Goal: Task Accomplishment & Management: Complete application form

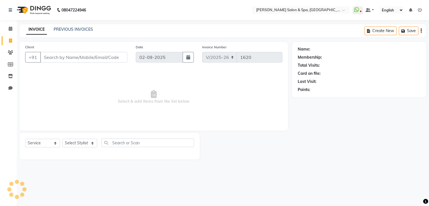
select select "67"
select select "service"
click at [92, 57] on input "Client" at bounding box center [83, 57] width 87 height 11
type input "7331125797"
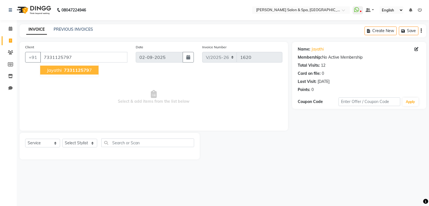
click at [88, 69] on ngb-highlight "733112579 7" at bounding box center [77, 70] width 29 height 6
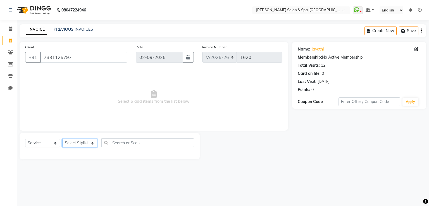
click at [81, 141] on select "Select Stylist [PERSON_NAME] Receptionist [PERSON_NAME] [PERSON_NAME]" at bounding box center [79, 143] width 35 height 9
select select "2479"
click at [62, 139] on select "Select Stylist [PERSON_NAME] Receptionist [PERSON_NAME] [PERSON_NAME]" at bounding box center [79, 143] width 35 height 9
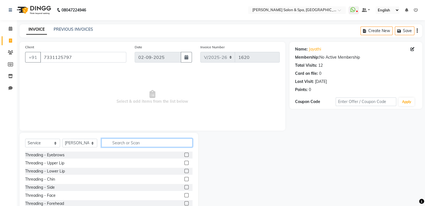
click at [134, 143] on input "text" at bounding box center [146, 142] width 91 height 9
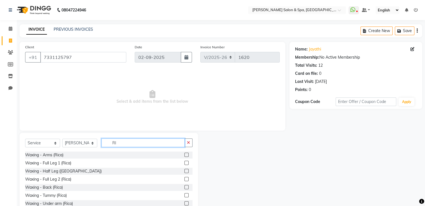
type input "RI"
click at [184, 154] on label at bounding box center [186, 155] width 4 height 4
click at [184, 154] on input "checkbox" at bounding box center [186, 155] width 4 height 4
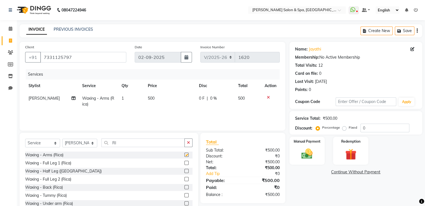
checkbox input "false"
click at [83, 143] on select "Select Stylist [PERSON_NAME] Receptionist [PERSON_NAME] [PERSON_NAME]" at bounding box center [79, 143] width 35 height 9
select select "20459"
click at [62, 139] on select "Select Stylist [PERSON_NAME] Receptionist [PERSON_NAME] [PERSON_NAME]" at bounding box center [79, 143] width 35 height 9
click at [184, 155] on label at bounding box center [186, 155] width 4 height 4
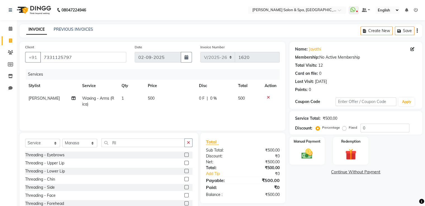
click at [184, 155] on input "checkbox" at bounding box center [186, 155] width 4 height 4
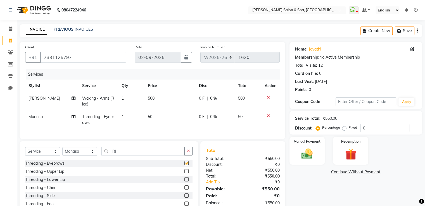
checkbox input "false"
click at [184, 173] on label at bounding box center [186, 171] width 4 height 4
click at [184, 173] on input "checkbox" at bounding box center [186, 172] width 4 height 4
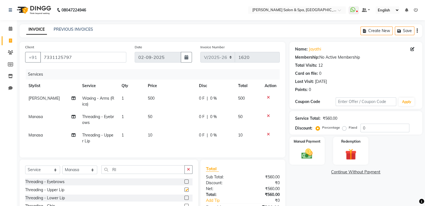
checkbox input "false"
click at [184, 200] on label at bounding box center [186, 198] width 4 height 4
click at [184, 200] on input "checkbox" at bounding box center [186, 198] width 4 height 4
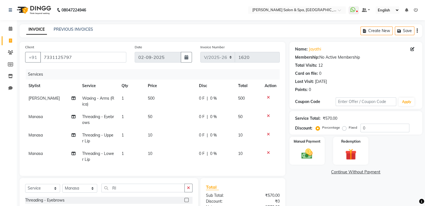
checkbox input "false"
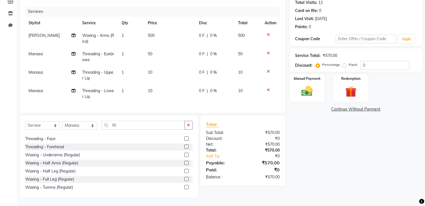
scroll to position [38, 0]
click at [184, 146] on label at bounding box center [186, 148] width 4 height 4
click at [184, 146] on input "checkbox" at bounding box center [186, 148] width 4 height 4
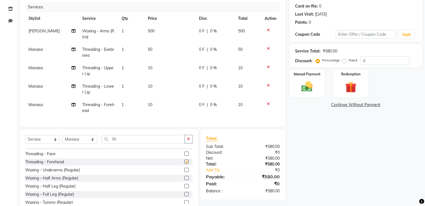
checkbox input "false"
click at [301, 81] on img at bounding box center [306, 86] width 19 height 13
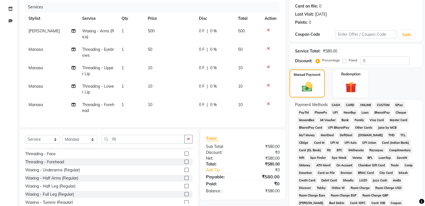
click at [335, 106] on span "CASH" at bounding box center [336, 105] width 12 height 6
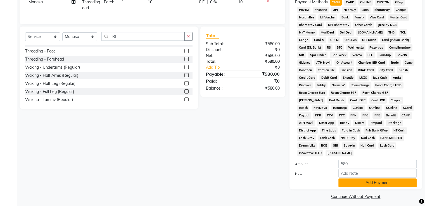
click at [351, 178] on button "Add Payment" at bounding box center [377, 182] width 78 height 9
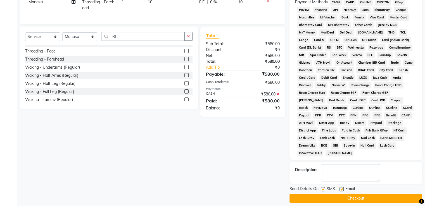
click at [357, 197] on button "Checkout" at bounding box center [355, 198] width 133 height 9
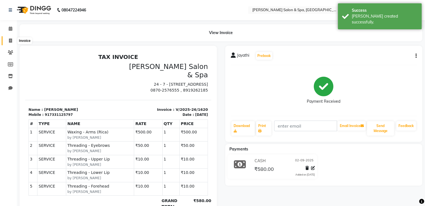
click at [9, 40] on icon at bounding box center [10, 41] width 3 height 4
select select "67"
select select "service"
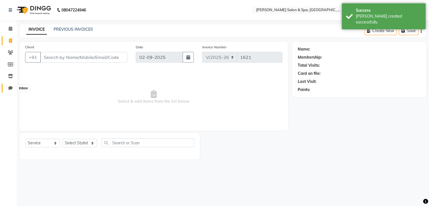
click at [11, 88] on icon at bounding box center [10, 88] width 4 height 4
select select "100"
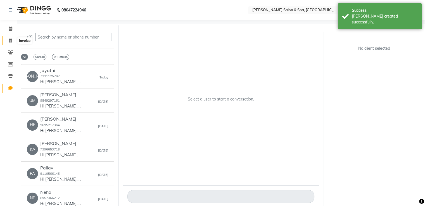
click at [9, 42] on icon at bounding box center [10, 41] width 3 height 4
select select "67"
select select "service"
